Goal: Find specific page/section: Find specific page/section

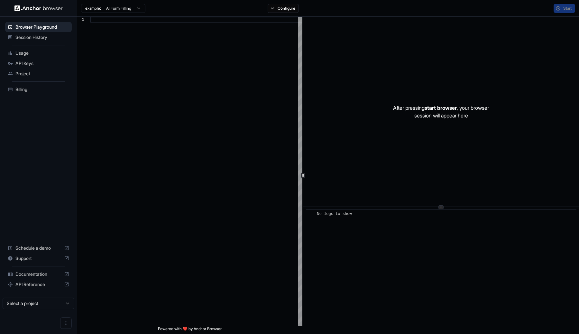
scroll to position [58, 0]
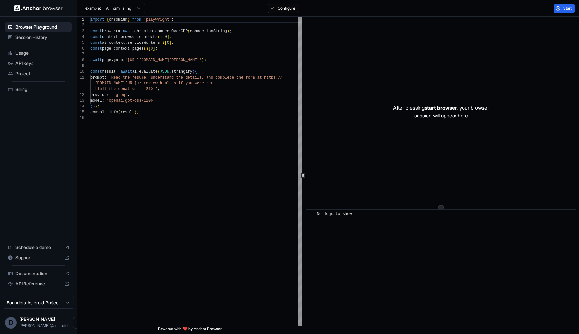
click at [26, 34] on span "Session History" at bounding box center [42, 37] width 54 height 6
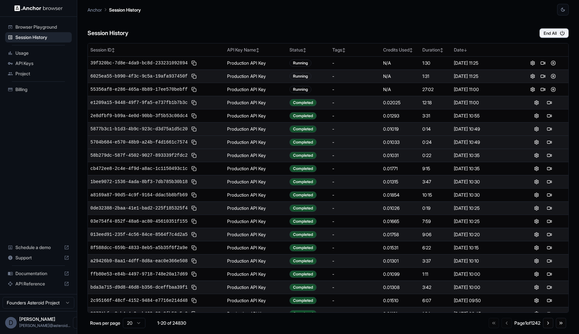
drag, startPoint x: 498, startPoint y: 143, endPoint x: 343, endPoint y: 146, distance: 155.1
click at [343, 146] on tr "5704b684-e570-48b9-a24b-f4d1661c7574 Production API Key Completed - 0.01033 0:2…" at bounding box center [328, 141] width 481 height 13
click at [230, 143] on td "Production API Key" at bounding box center [256, 141] width 62 height 13
